Goal: Navigation & Orientation: Go to known website

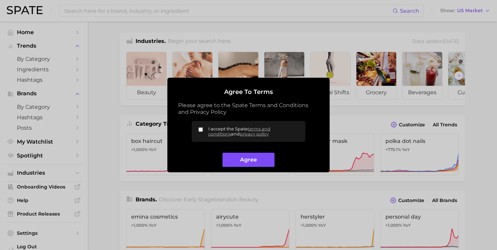
click at [240, 158] on button "Agree" at bounding box center [248, 160] width 52 height 15
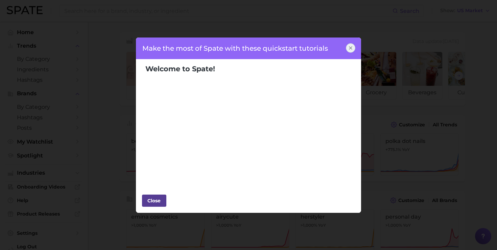
click at [150, 200] on div "Close" at bounding box center [154, 201] width 20 height 10
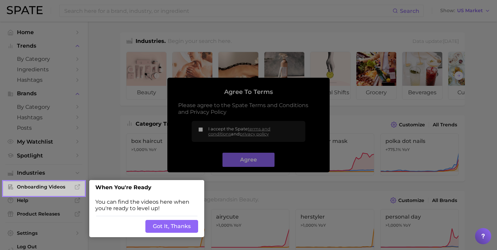
click at [165, 228] on button "Got It, Thanks" at bounding box center [171, 226] width 53 height 13
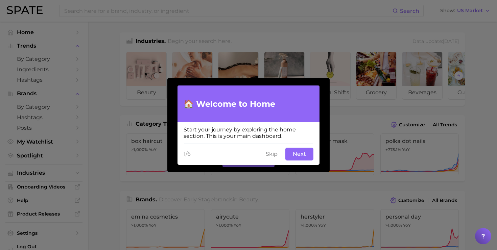
click at [270, 153] on button "Skip" at bounding box center [271, 154] width 20 height 13
